Goal: Task Accomplishment & Management: Complete application form

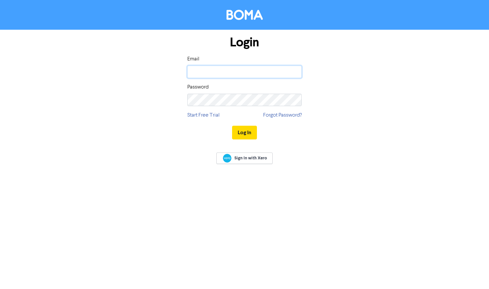
click at [242, 76] on input "email" at bounding box center [244, 72] width 114 height 12
type input "info@emspire.com.au"
click at [248, 128] on button "Log In" at bounding box center [244, 133] width 25 height 14
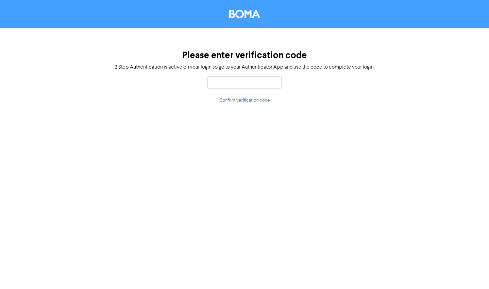
click at [248, 82] on input "text" at bounding box center [244, 82] width 74 height 12
type input "285645"
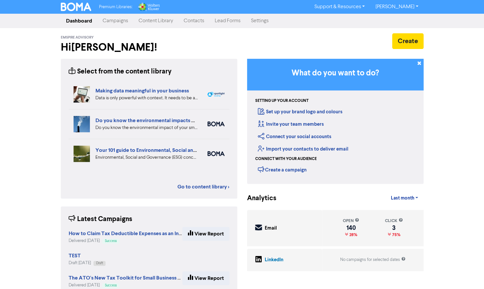
click at [197, 20] on link "Contacts" at bounding box center [193, 20] width 31 height 13
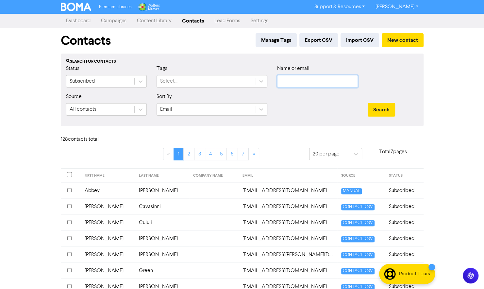
click at [292, 78] on input "text" at bounding box center [317, 81] width 81 height 12
click at [368, 103] on button "Search" at bounding box center [381, 110] width 27 height 14
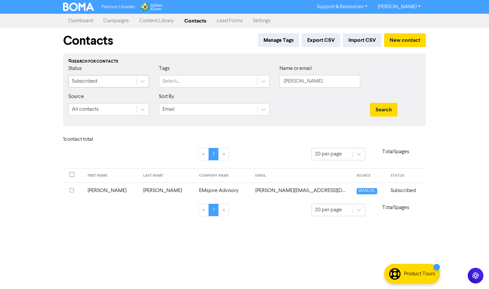
click at [116, 82] on div "Subscribed" at bounding box center [103, 81] width 68 height 12
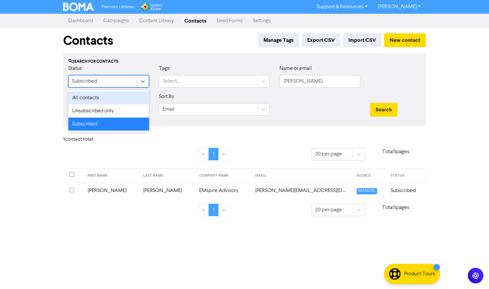
click at [113, 98] on div "All contacts" at bounding box center [108, 97] width 81 height 13
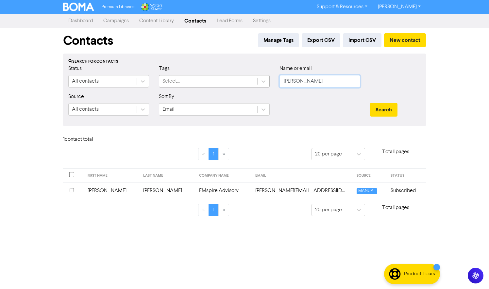
drag, startPoint x: 314, startPoint y: 84, endPoint x: 247, endPoint y: 83, distance: 67.6
click at [247, 83] on div "Status All contacts Tags Select... Name or email pushpa" at bounding box center [244, 79] width 362 height 28
click at [370, 103] on button "Search" at bounding box center [383, 110] width 27 height 14
drag, startPoint x: 315, startPoint y: 80, endPoint x: 168, endPoint y: 49, distance: 150.9
click at [241, 76] on div "Status All contacts Tags Select... Name or email nicholas" at bounding box center [244, 79] width 362 height 28
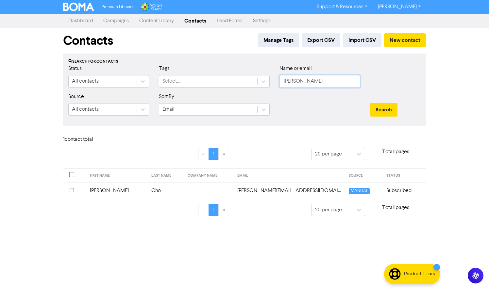
click at [370, 103] on button "Search" at bounding box center [383, 110] width 27 height 14
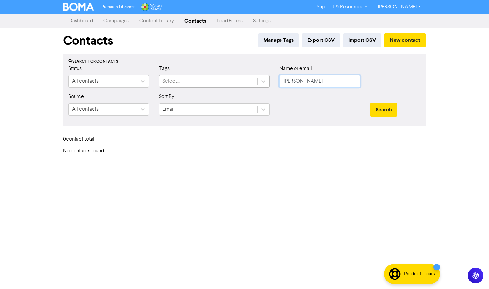
drag, startPoint x: 314, startPoint y: 76, endPoint x: 201, endPoint y: 76, distance: 113.0
click at [201, 76] on div "Status All contacts Tags Select... Name or email walter" at bounding box center [244, 79] width 362 height 28
type input "tanya"
click at [370, 103] on button "Search" at bounding box center [383, 110] width 27 height 14
click at [417, 39] on button "New contact" at bounding box center [405, 40] width 42 height 14
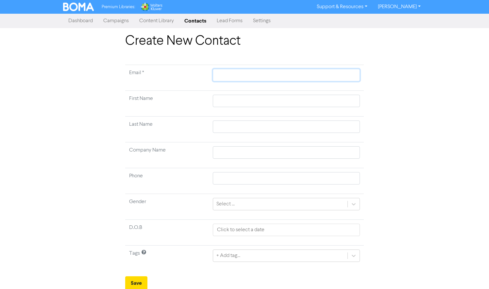
click at [235, 73] on input "text" at bounding box center [286, 75] width 147 height 12
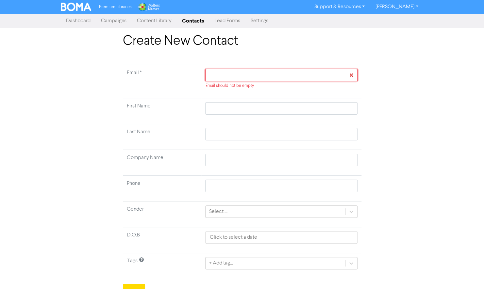
click at [239, 74] on input "text" at bounding box center [281, 75] width 152 height 12
paste input "walterr.collins@yahoo.com"
type input "walterr.collins@yahoo.com"
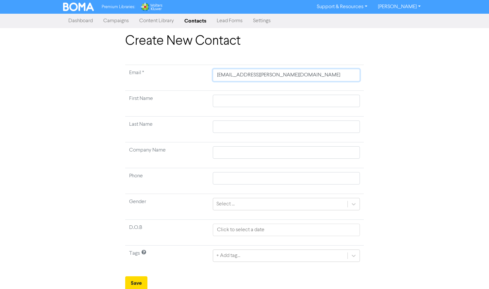
type input "walterr.collins@yahoo.com"
click at [227, 99] on input "text" at bounding box center [286, 101] width 147 height 12
type input "W"
type input "Wa"
type input "Wal"
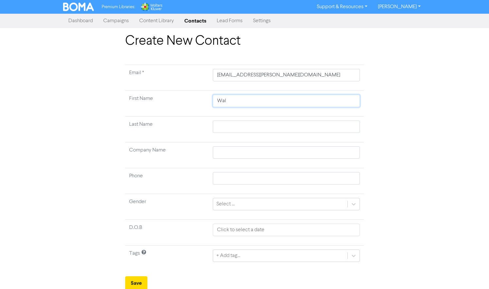
type input "Walt"
type input "Walte"
type input "Walter"
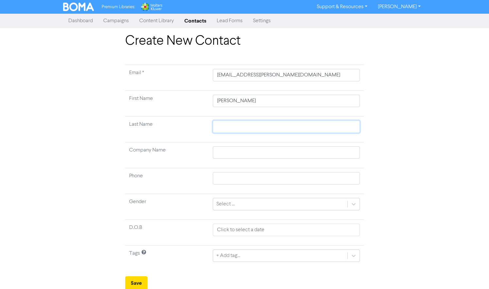
type input "C"
type input "Co"
type input "Col"
type input "Coll"
type input "Colli"
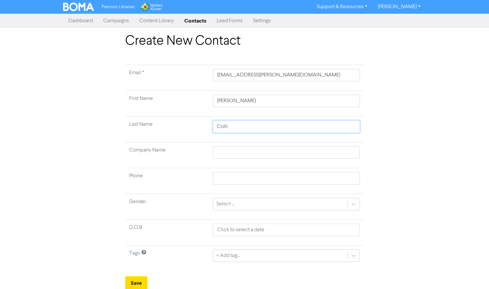
type input "Collin"
type input "Collins"
click at [288, 143] on td at bounding box center [286, 155] width 155 height 26
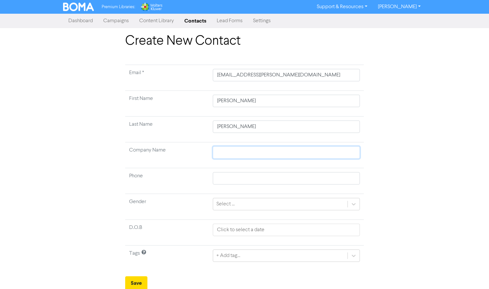
click at [293, 149] on input "text" at bounding box center [286, 152] width 147 height 12
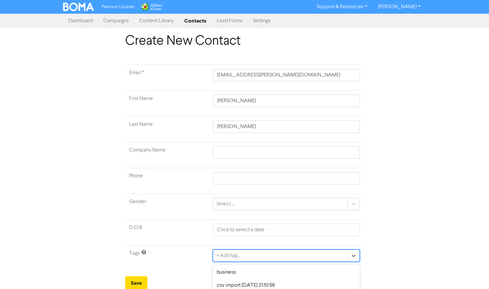
click at [327, 255] on div "option csv import 2023-03-12 21:15:55 focused, 3 of 5. 5 results available. Use…" at bounding box center [286, 256] width 147 height 12
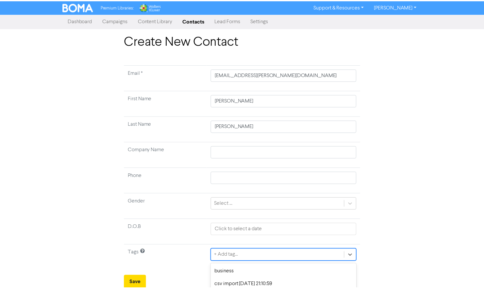
scroll to position [42, 0]
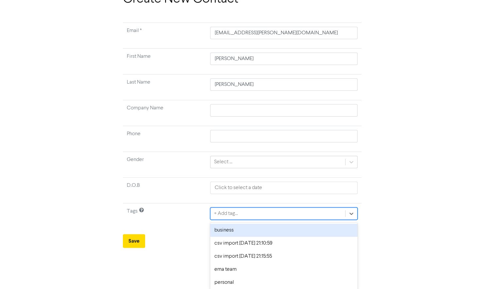
click at [273, 232] on div "business" at bounding box center [283, 230] width 147 height 13
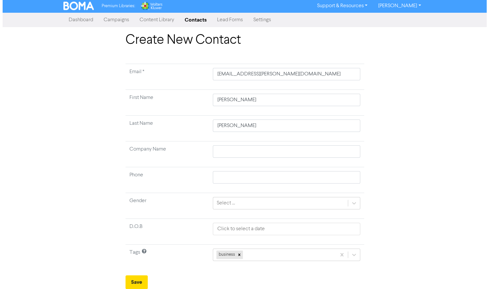
scroll to position [0, 0]
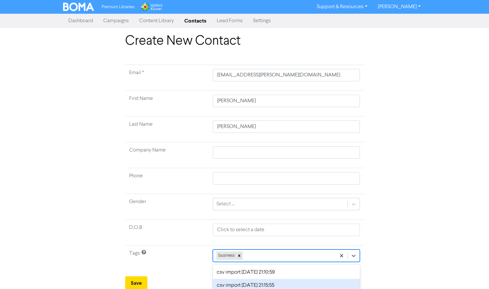
click at [272, 253] on div "option csv import 2023-03-12 21:15:55 focused, 3 of 5. 4 results available. Use…" at bounding box center [286, 256] width 147 height 12
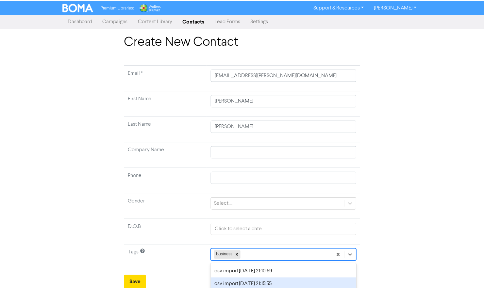
scroll to position [29, 0]
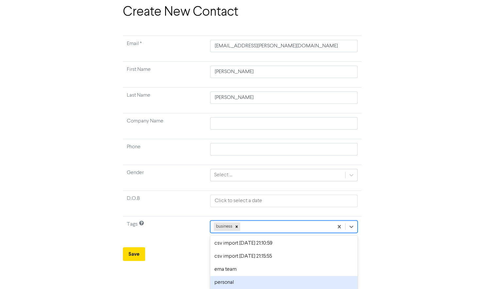
click at [237, 284] on div "personal" at bounding box center [283, 282] width 147 height 13
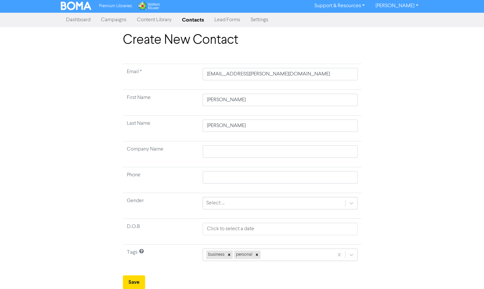
scroll to position [0, 0]
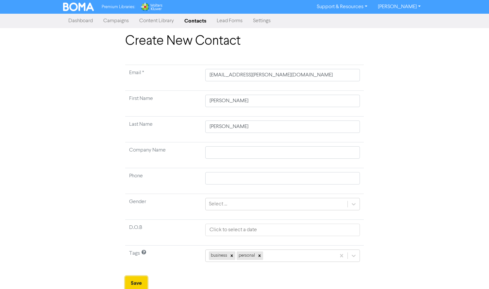
click at [135, 281] on button "Save" at bounding box center [136, 283] width 22 height 14
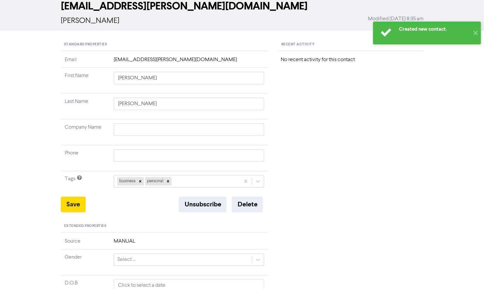
scroll to position [98, 0]
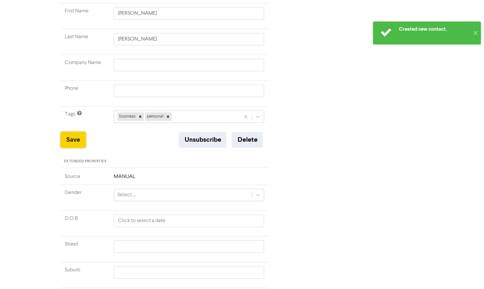
click at [70, 137] on button "Save" at bounding box center [73, 140] width 25 height 16
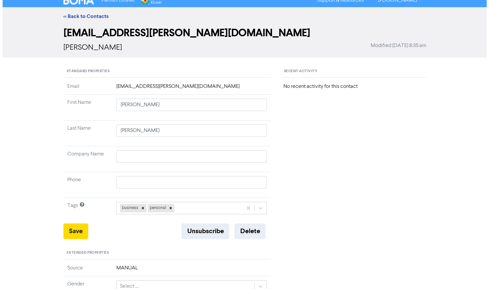
scroll to position [0, 0]
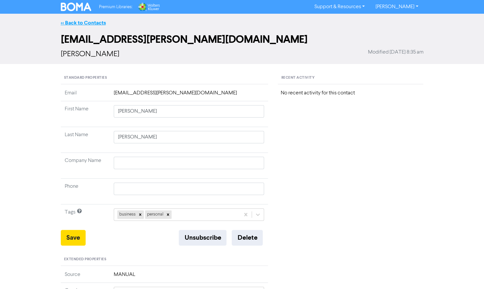
click at [89, 21] on link "<< Back to Contacts" at bounding box center [83, 23] width 45 height 7
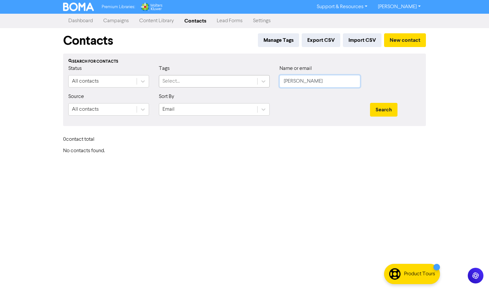
drag, startPoint x: 309, startPoint y: 82, endPoint x: 203, endPoint y: 81, distance: 106.8
click at [213, 82] on div "Status All contacts Tags Select... Name or email tanya" at bounding box center [244, 79] width 362 height 28
type input "walter"
click at [370, 103] on button "Search" at bounding box center [383, 110] width 27 height 14
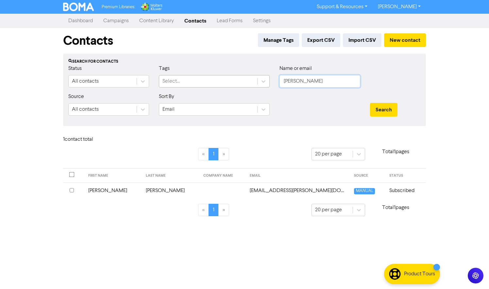
drag, startPoint x: 306, startPoint y: 80, endPoint x: 227, endPoint y: 78, distance: 79.1
click at [227, 78] on div "Status All contacts Tags Select... Name or email walter" at bounding box center [244, 79] width 362 height 28
click at [401, 38] on button "New contact" at bounding box center [405, 40] width 42 height 14
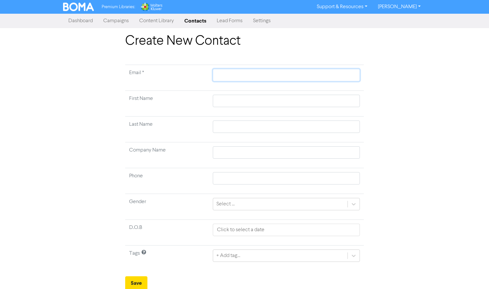
click at [229, 78] on input "text" at bounding box center [286, 75] width 147 height 12
paste input "tanya@ormansolicitors.com"
type input "tanya@ormansolicitors.com"
click at [229, 103] on input "text" at bounding box center [286, 101] width 147 height 12
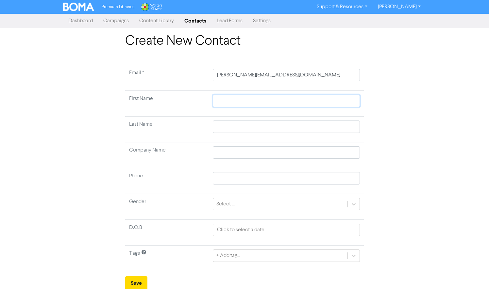
type input "T"
type input "Ta"
type input "Tan"
type input "Tany"
type input "Tanya"
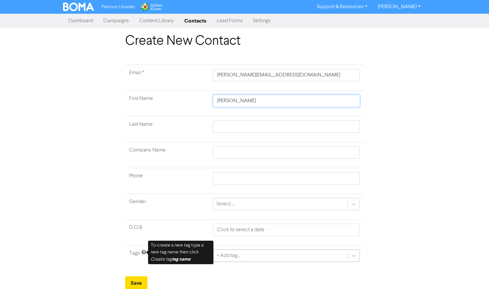
type input "Tanya"
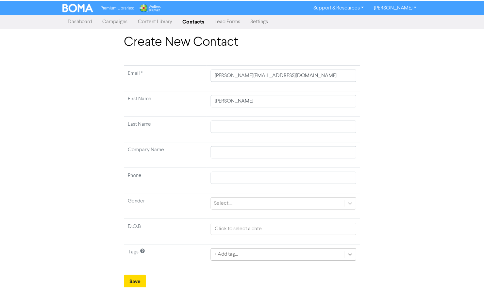
scroll to position [42, 0]
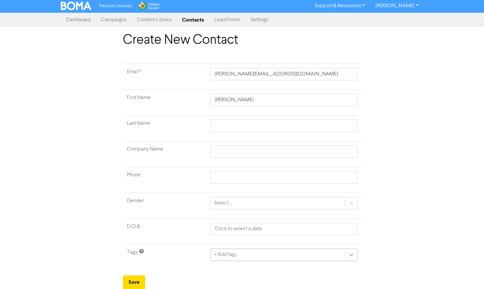
click at [358, 252] on html "Premium Libraries: Support & Resources Video Tutorials FAQ & Guides Marketing E…" at bounding box center [242, 143] width 484 height 289
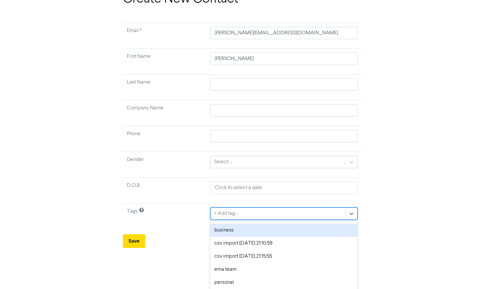
click at [310, 230] on div "business" at bounding box center [283, 230] width 147 height 13
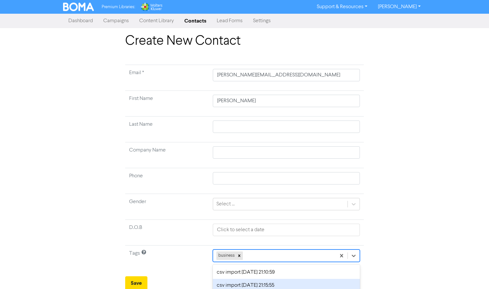
click at [303, 253] on div "option csv import 2023-03-12 21:15:55 focused, 3 of 5. 4 results available. Use…" at bounding box center [286, 256] width 147 height 12
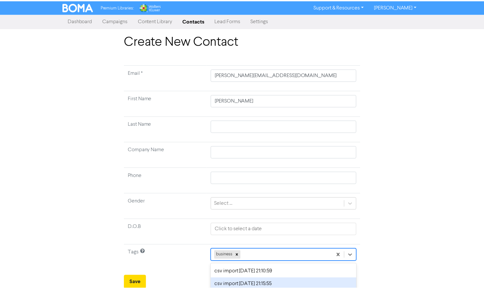
scroll to position [29, 0]
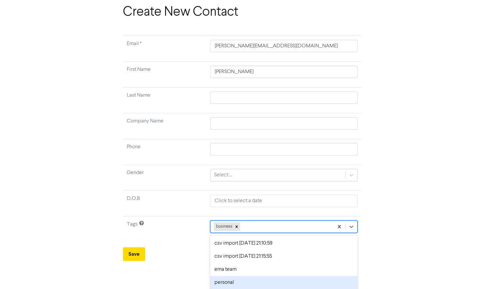
click at [259, 279] on div "personal" at bounding box center [283, 282] width 147 height 13
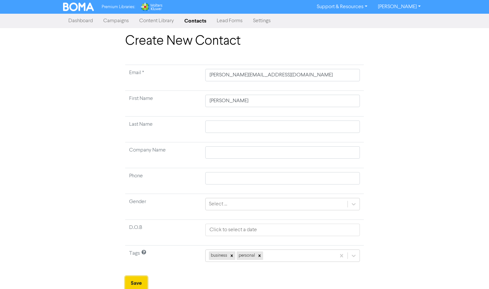
click at [135, 282] on button "Save" at bounding box center [136, 283] width 22 height 14
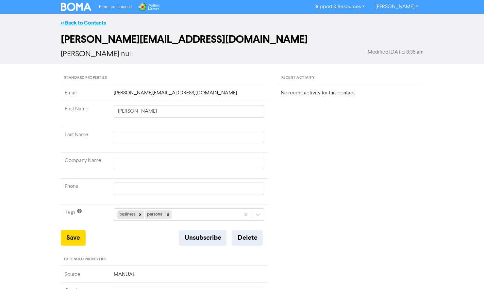
click at [74, 20] on link "<< Back to Contacts" at bounding box center [83, 23] width 45 height 7
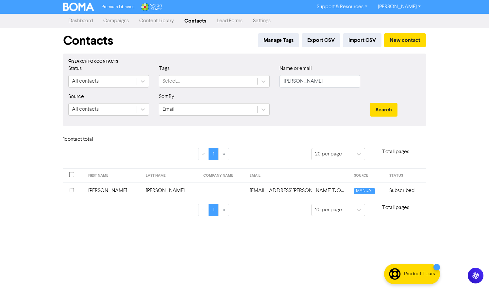
click at [149, 22] on link "Content Library" at bounding box center [156, 20] width 45 height 13
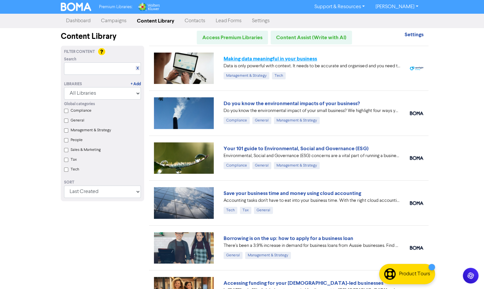
click at [273, 61] on link "Making data meaningful in your business" at bounding box center [269, 59] width 93 height 7
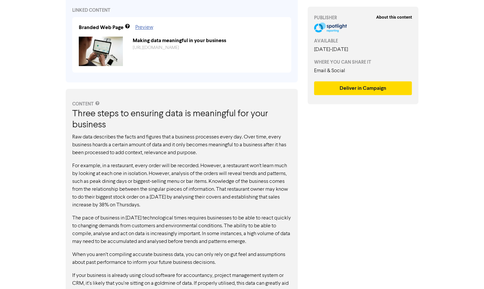
scroll to position [261, 0]
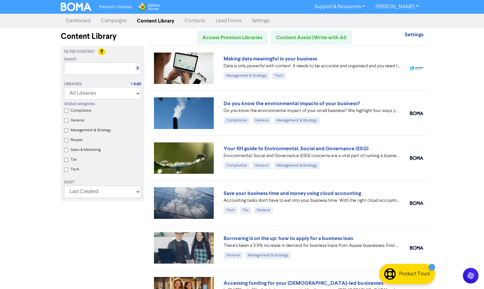
click at [404, 8] on link "[PERSON_NAME]" at bounding box center [396, 7] width 53 height 10
click at [386, 18] on button "Log Out" at bounding box center [396, 20] width 52 height 8
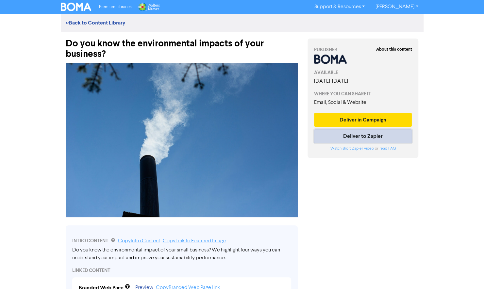
click at [378, 135] on button "Deliver to Zapier" at bounding box center [363, 136] width 98 height 14
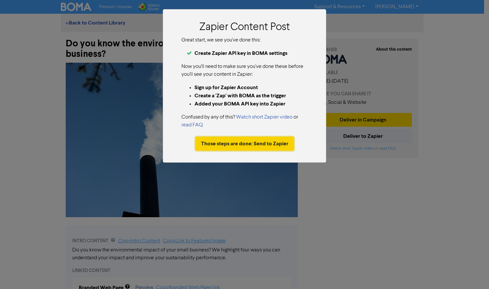
click at [281, 143] on button "Those steps are done: Send to Zapier" at bounding box center [244, 144] width 98 height 14
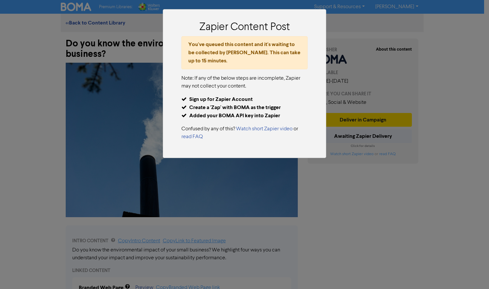
click at [326, 221] on div "Zapier Content Post You've queued this content and it's waiting to be collected…" at bounding box center [244, 144] width 489 height 289
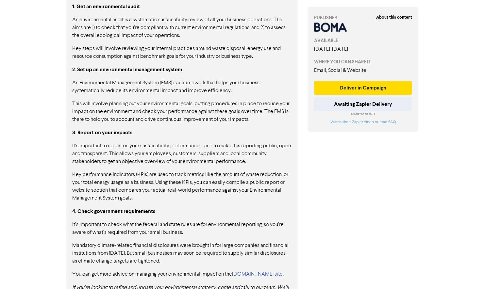
scroll to position [464, 0]
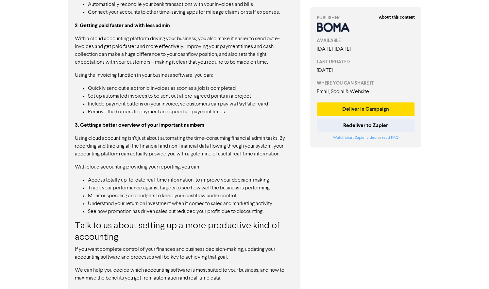
scroll to position [508, 0]
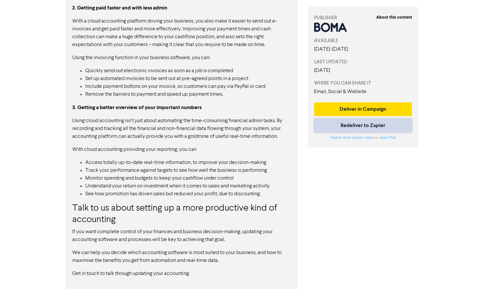
click at [353, 123] on button "Redeliver to Zapier" at bounding box center [363, 126] width 98 height 14
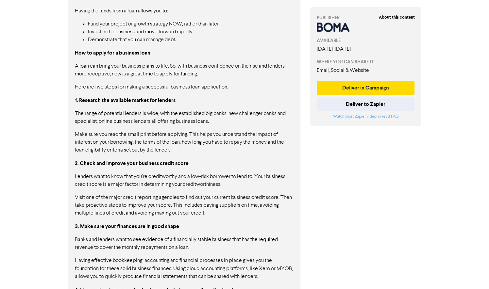
scroll to position [545, 0]
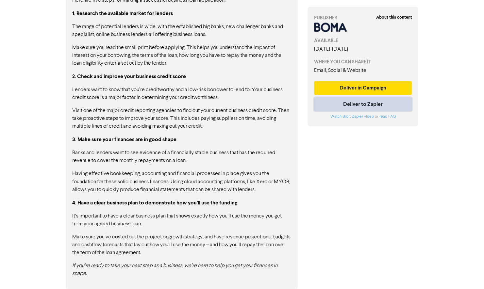
click at [325, 107] on button "Deliver to Zapier" at bounding box center [363, 104] width 98 height 14
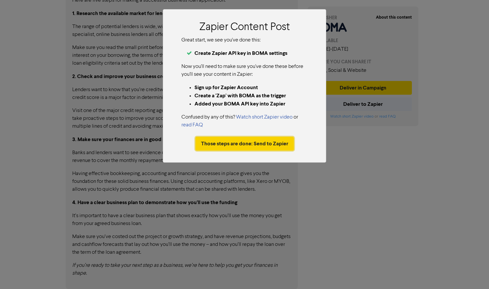
click at [246, 145] on button "Those steps are done: Send to Zapier" at bounding box center [244, 144] width 98 height 14
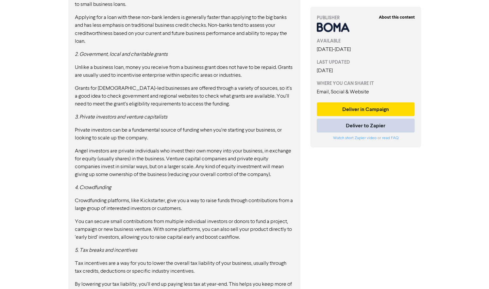
scroll to position [693, 0]
click at [339, 123] on button "Deliver to Zapier" at bounding box center [363, 126] width 98 height 14
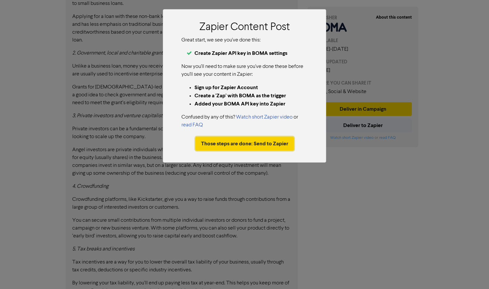
click at [235, 141] on button "Those steps are done: Send to Zapier" at bounding box center [244, 144] width 98 height 14
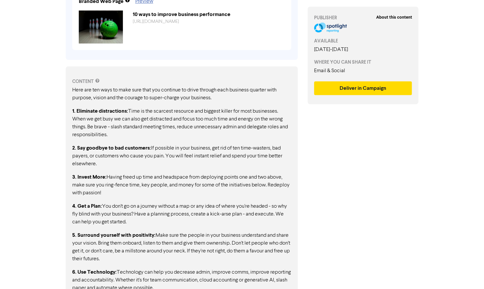
scroll to position [296, 0]
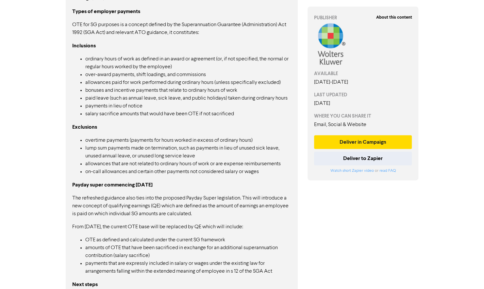
scroll to position [392, 0]
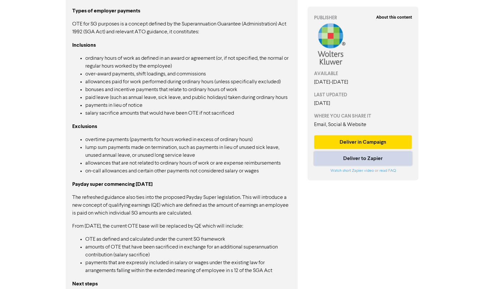
click at [333, 159] on button "Deliver to Zapier" at bounding box center [363, 159] width 98 height 14
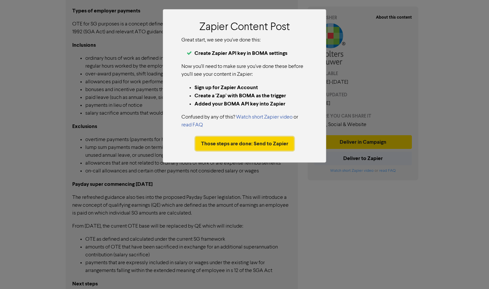
click at [258, 145] on button "Those steps are done: Send to Zapier" at bounding box center [244, 144] width 98 height 14
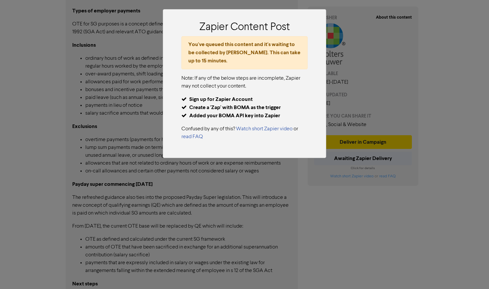
click at [266, 225] on div "Zapier Content Post You've queued this content and it's waiting to be collected…" at bounding box center [244, 144] width 489 height 289
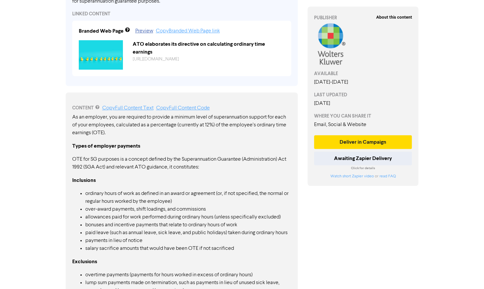
scroll to position [230, 0]
